Goal: Information Seeking & Learning: Check status

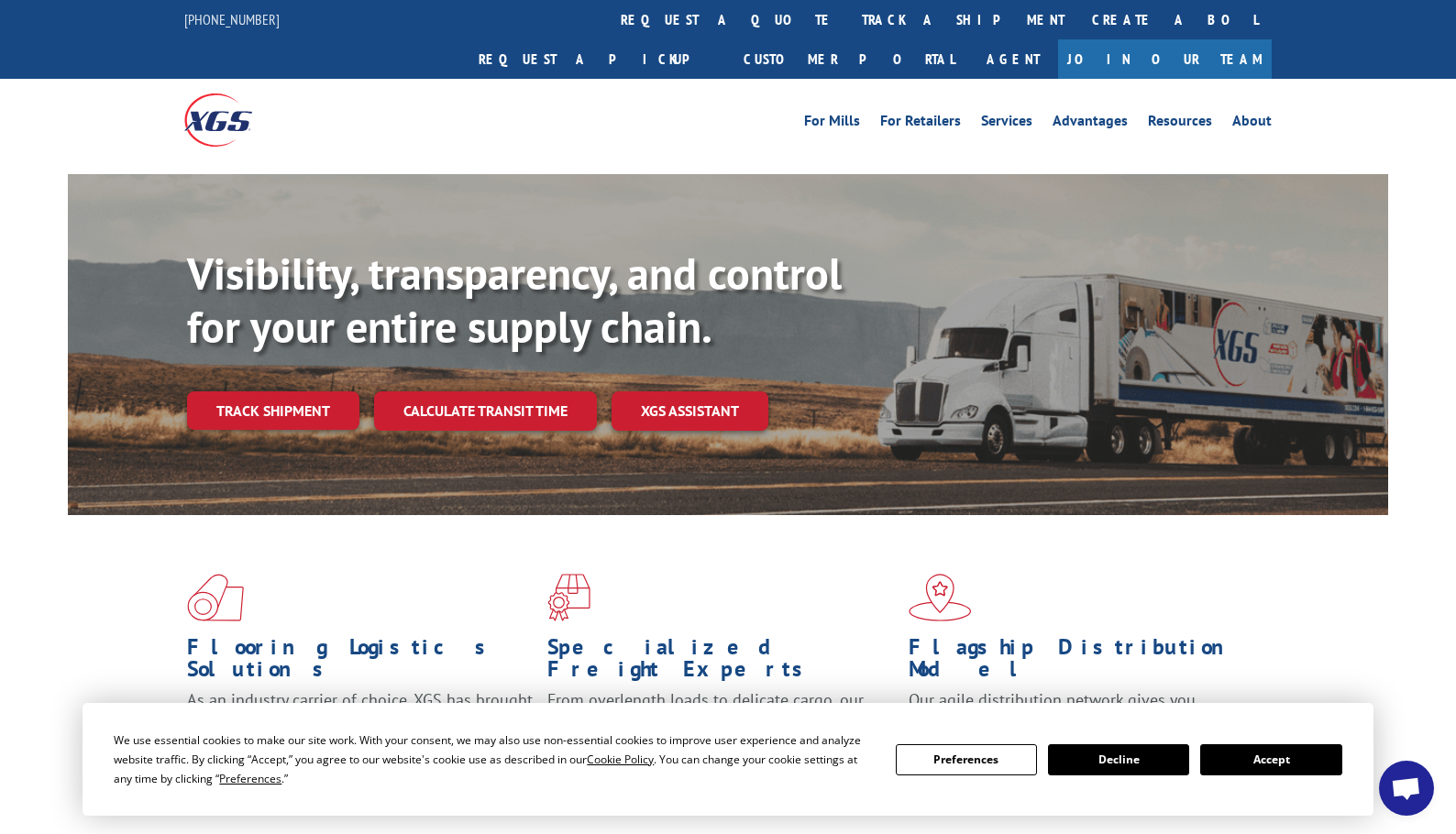
drag, startPoint x: 1254, startPoint y: 769, endPoint x: 1242, endPoint y: 763, distance: 13.4
click at [1254, 769] on button "Accept" at bounding box center [1270, 761] width 141 height 32
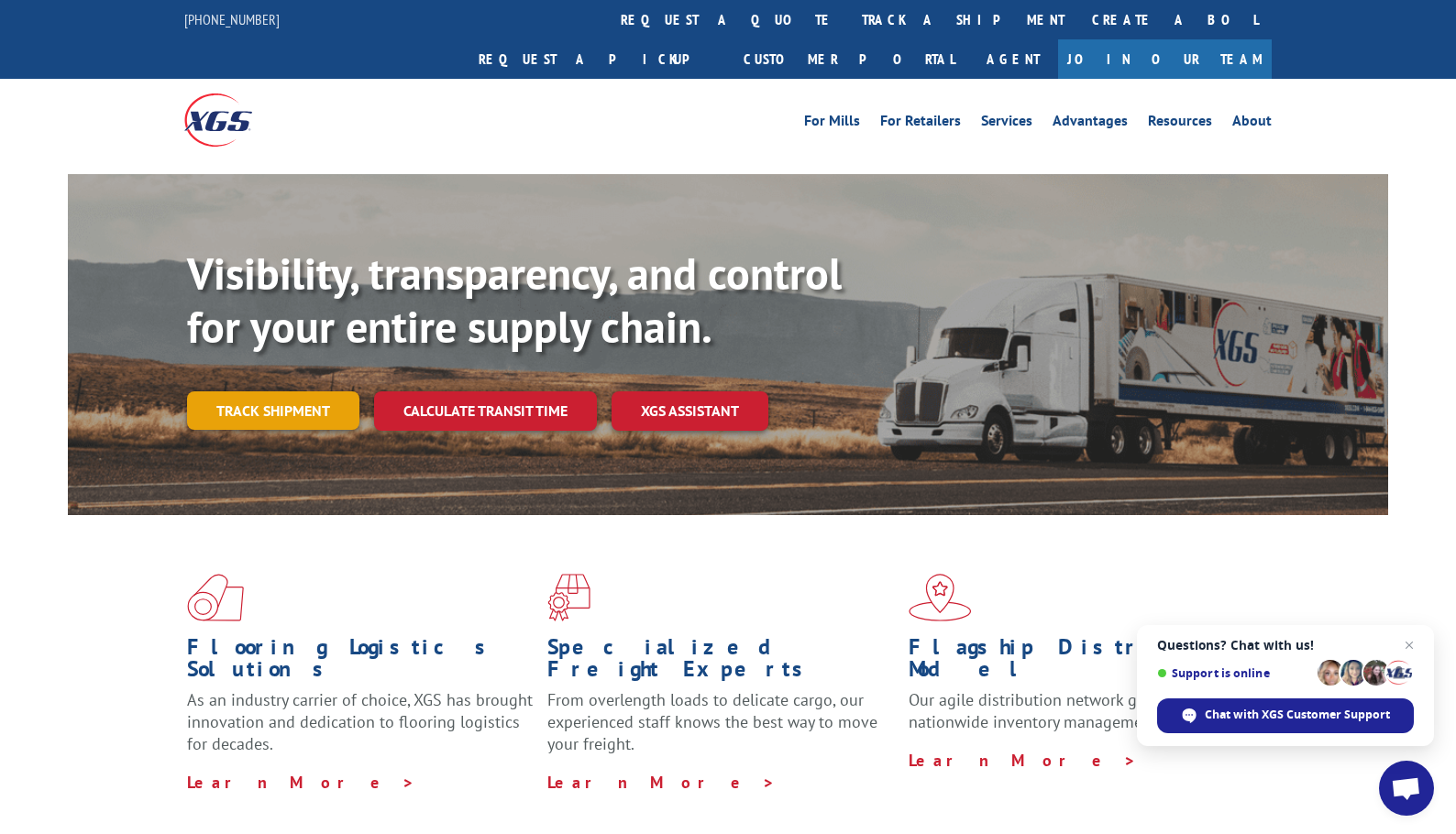
click at [232, 392] on link "Track shipment" at bounding box center [273, 410] width 173 height 38
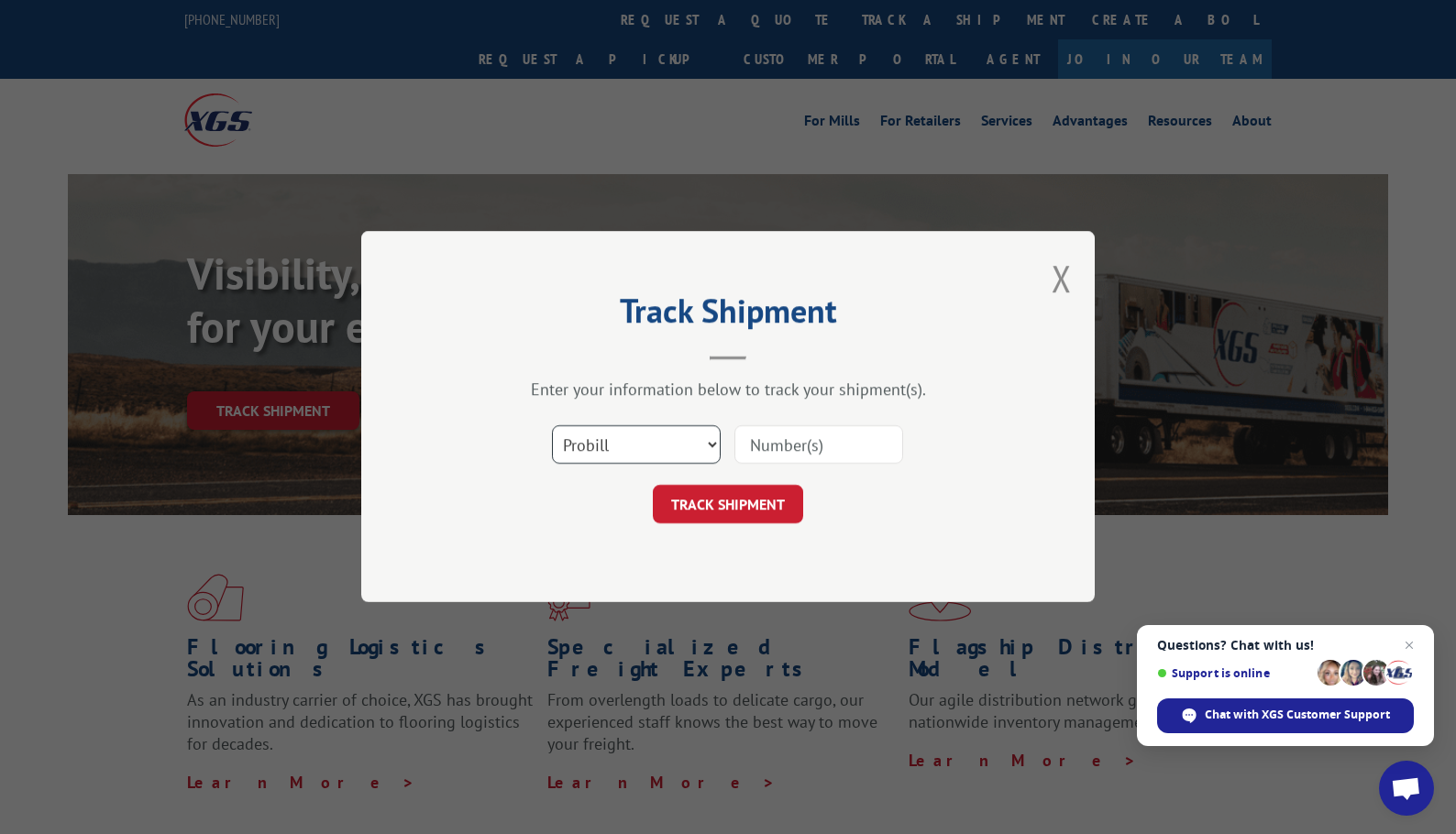
click at [602, 444] on select "Select category... Probill BOL PO" at bounding box center [636, 445] width 169 height 38
select select "po"
click at [552, 426] on select "Select category... Probill BOL PO" at bounding box center [636, 445] width 169 height 38
click at [826, 457] on input at bounding box center [819, 445] width 169 height 38
paste input "28539387"
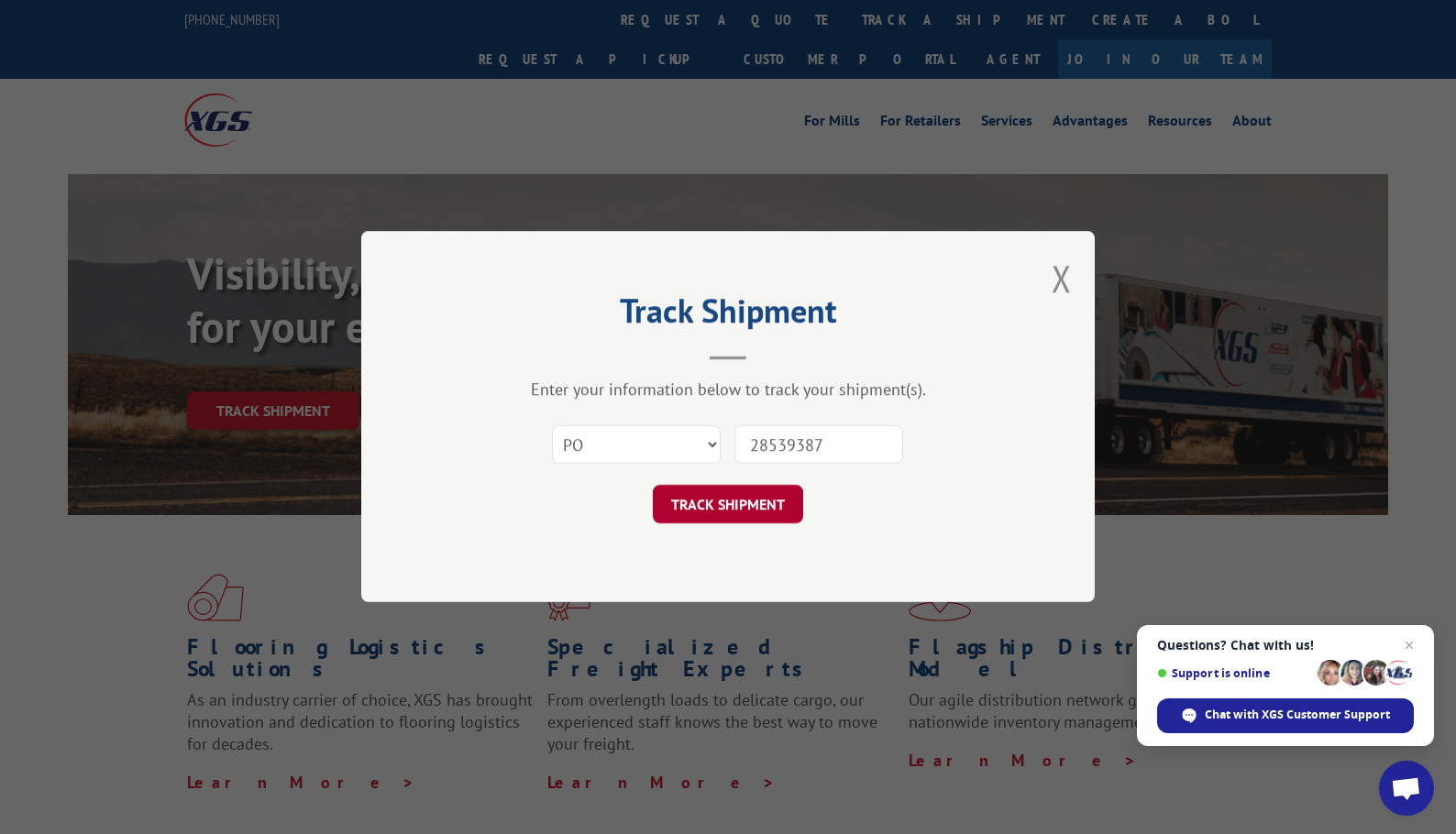
type input "28539387"
click at [782, 510] on button "TRACK SHIPMENT" at bounding box center [728, 504] width 150 height 38
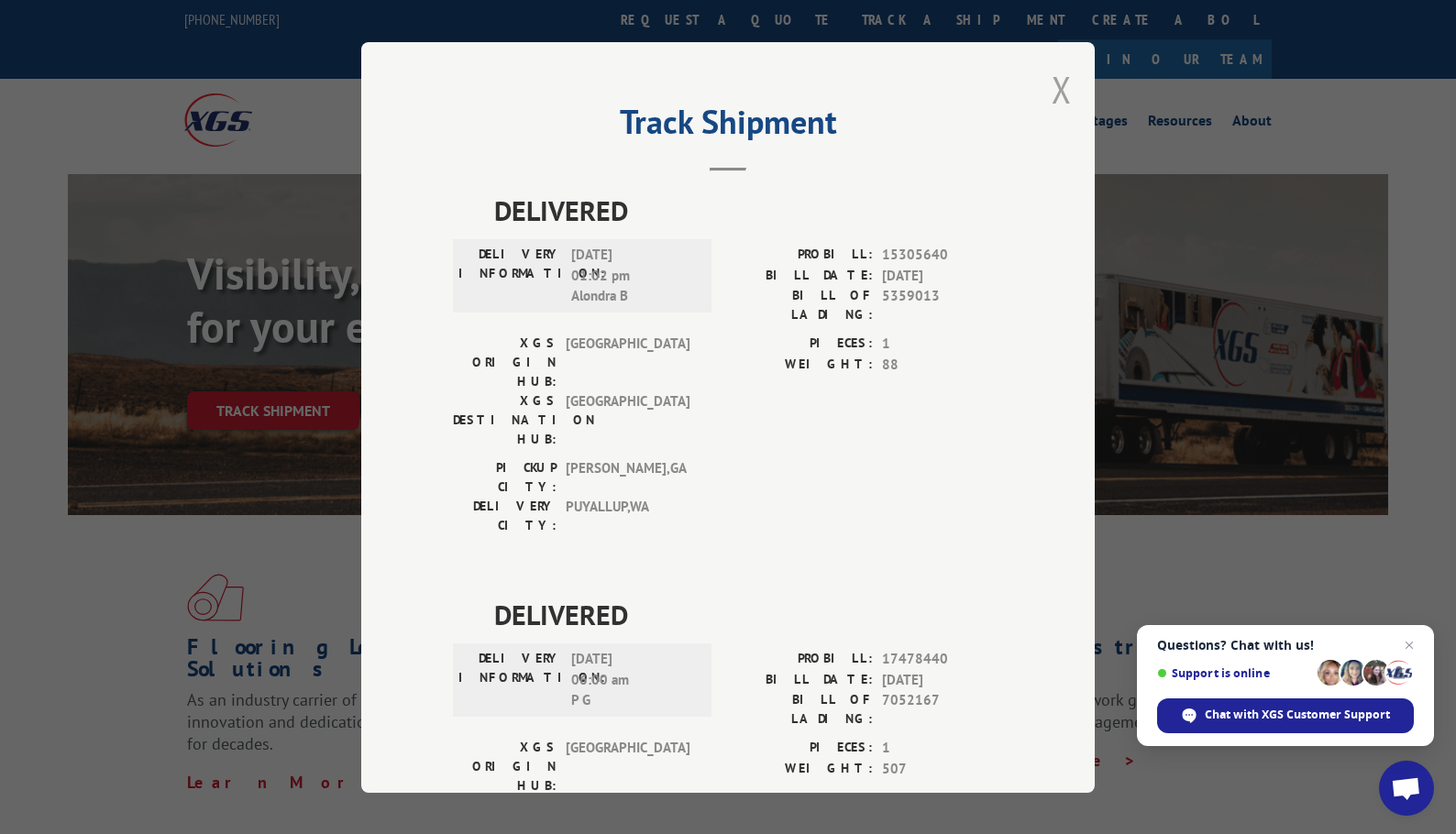
click at [1056, 96] on button "Close modal" at bounding box center [1061, 89] width 20 height 48
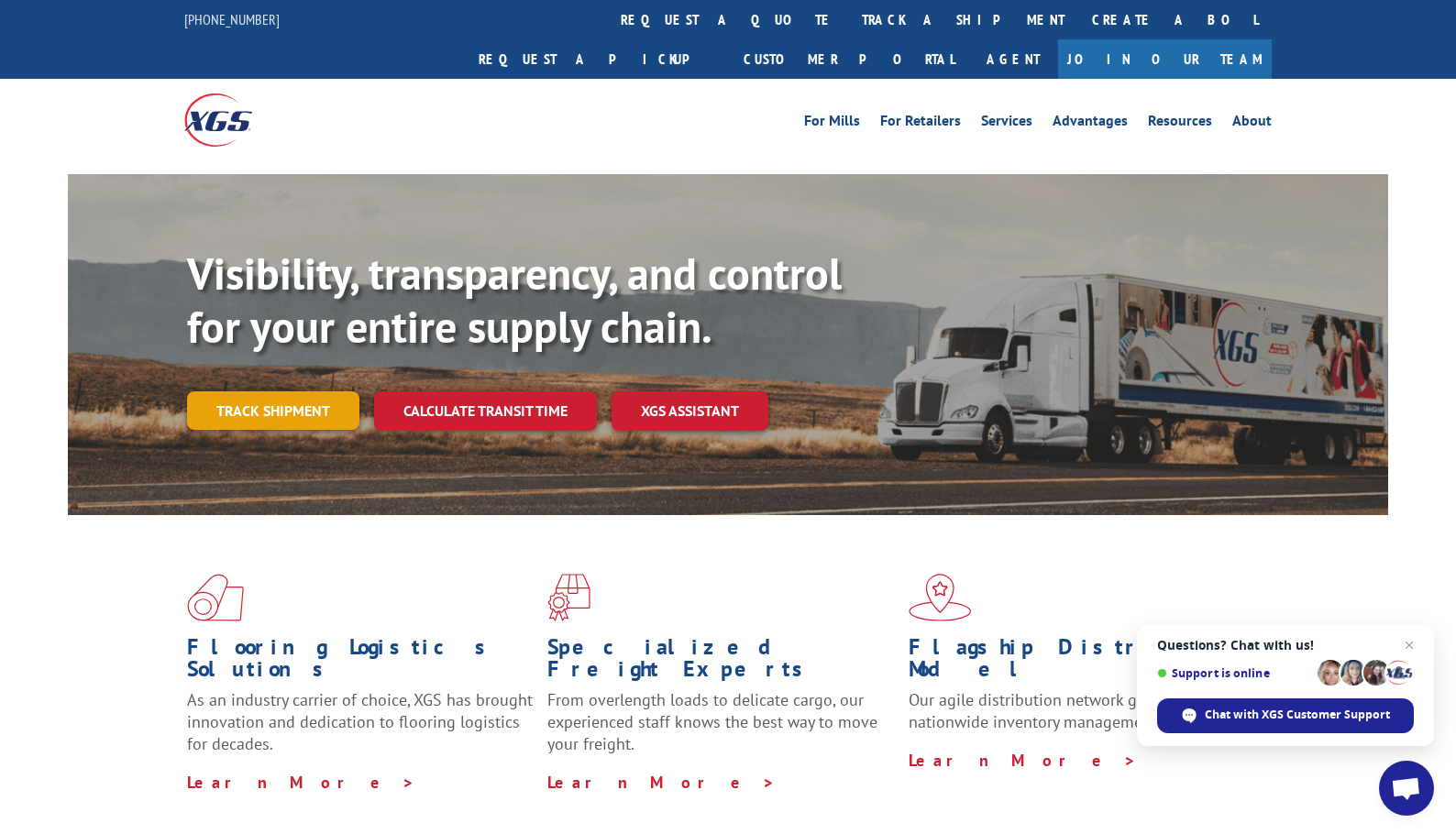
click at [295, 392] on link "Track shipment" at bounding box center [273, 410] width 173 height 38
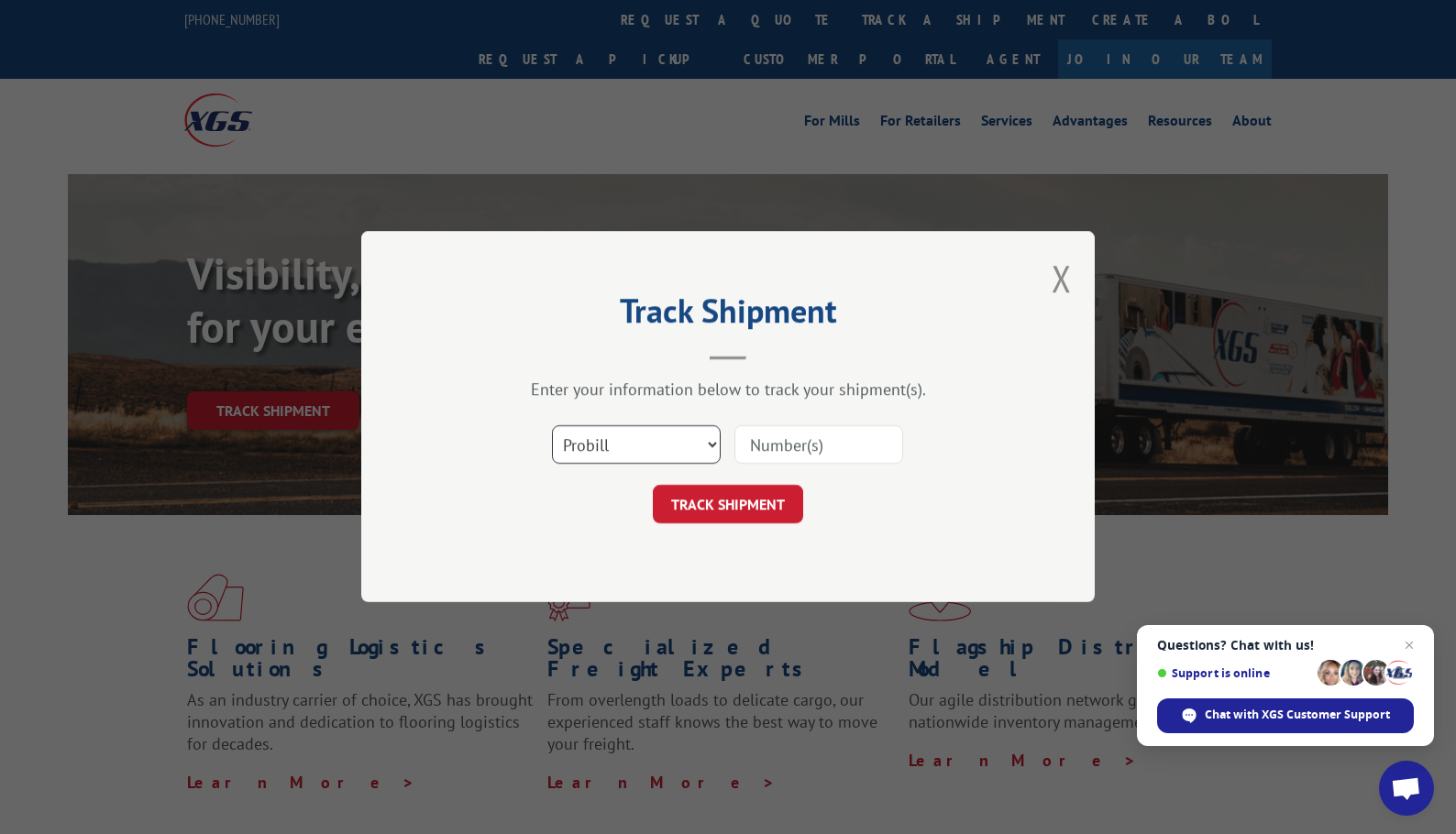
click at [614, 451] on select "Select category... Probill BOL PO" at bounding box center [636, 445] width 169 height 38
select select "po"
click at [552, 426] on select "Select category... Probill BOL PO" at bounding box center [636, 445] width 169 height 38
click at [807, 440] on input at bounding box center [819, 445] width 169 height 38
paste input "28539385"
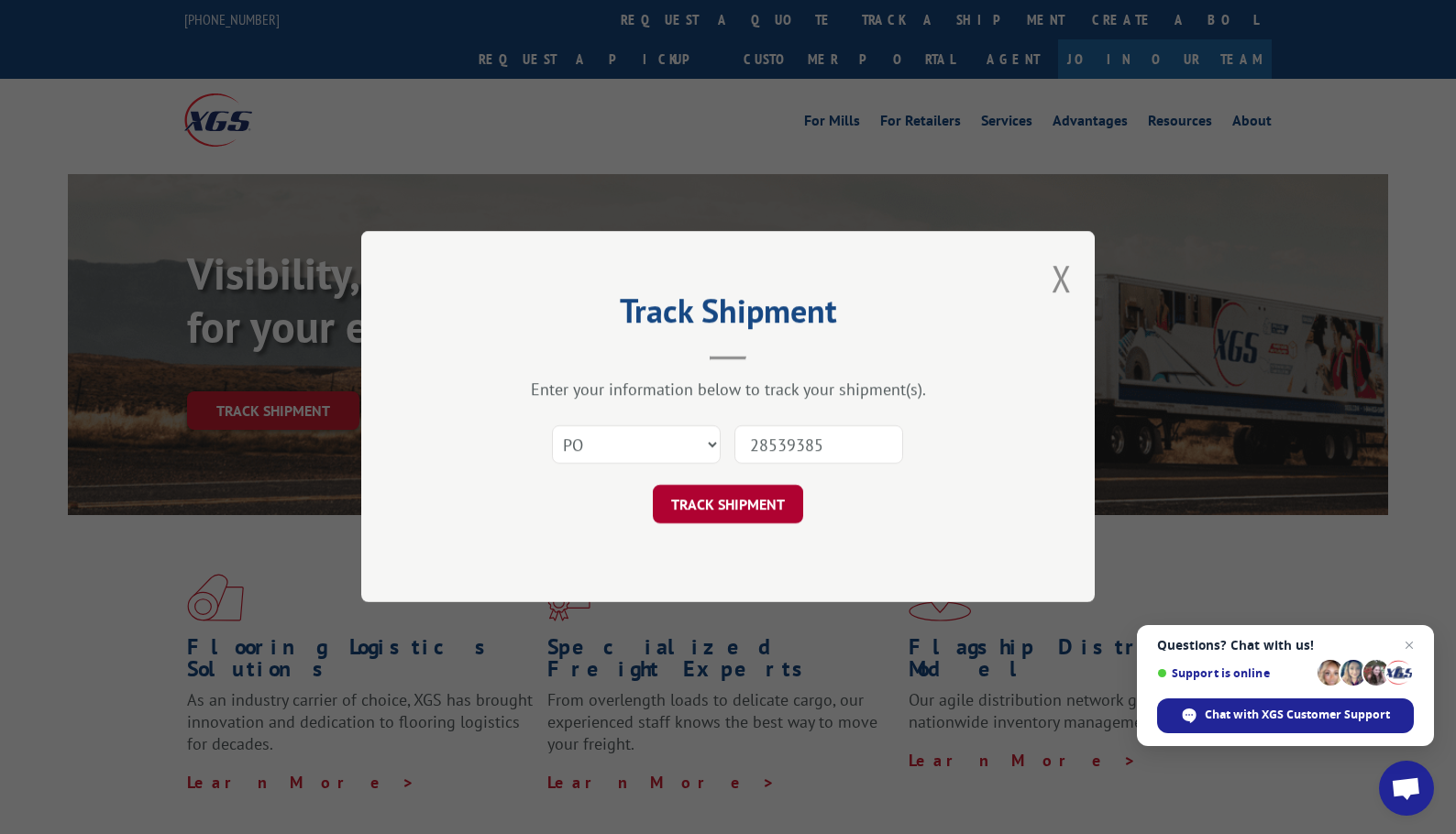
type input "28539385"
click at [789, 504] on button "TRACK SHIPMENT" at bounding box center [728, 504] width 150 height 38
